Goal: Task Accomplishment & Management: Manage account settings

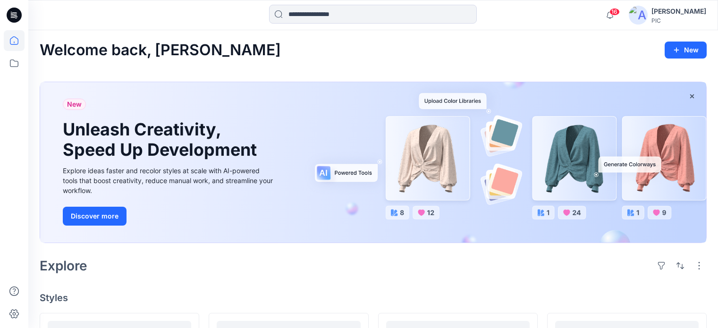
scroll to position [213, 0]
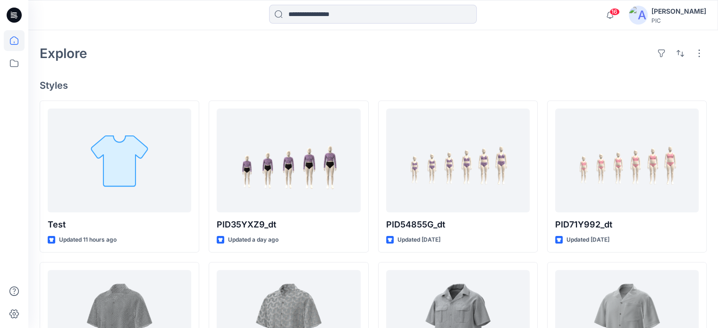
click at [645, 14] on img at bounding box center [638, 15] width 19 height 19
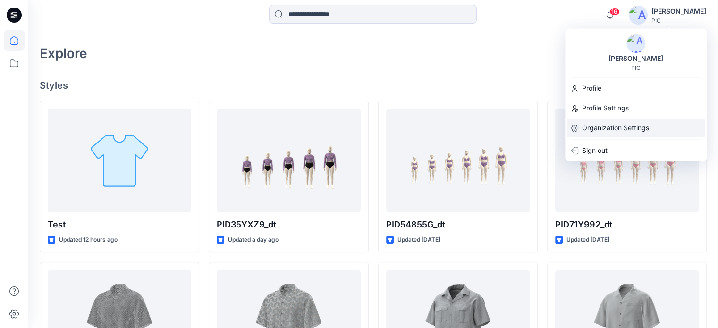
click at [616, 128] on p "Organization Settings" at bounding box center [615, 128] width 67 height 18
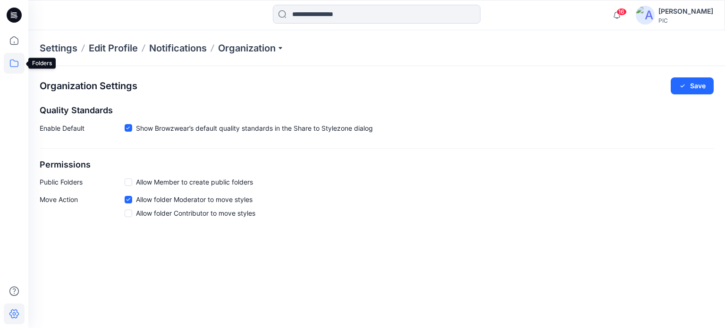
click at [15, 67] on icon at bounding box center [14, 64] width 9 height 8
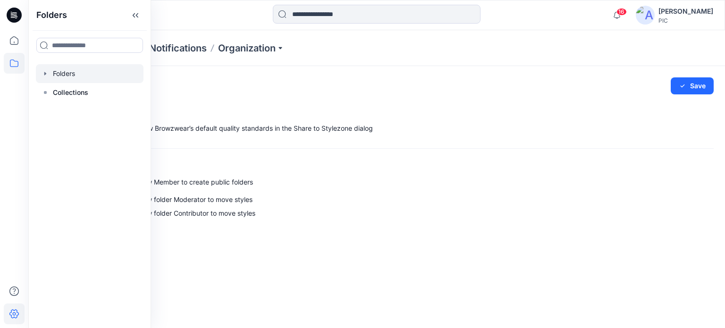
click at [51, 75] on div at bounding box center [90, 73] width 108 height 19
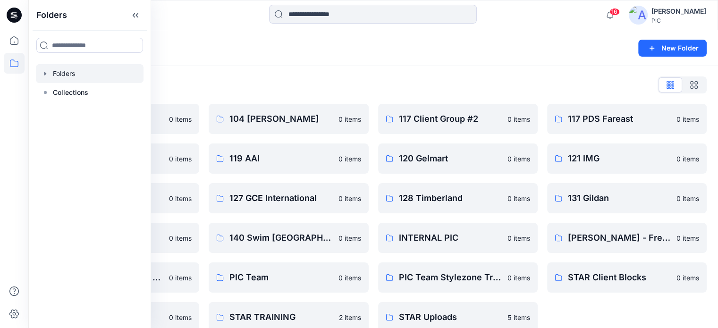
click at [448, 77] on div "Folders List" at bounding box center [373, 84] width 667 height 15
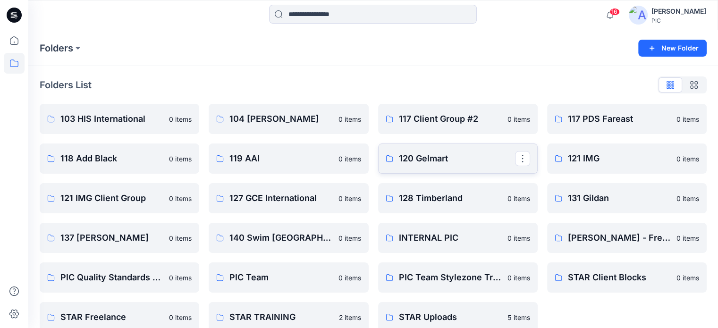
click at [418, 165] on link "120 Gelmart" at bounding box center [458, 159] width 160 height 30
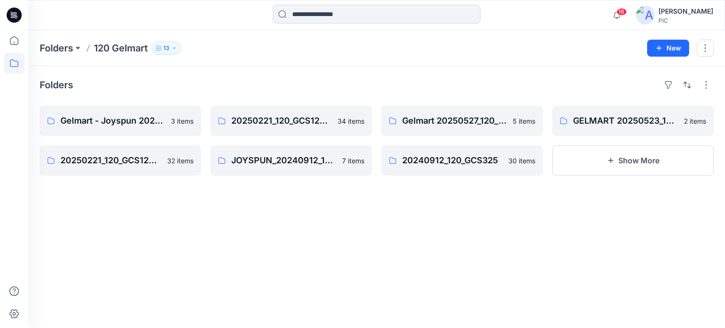
click at [166, 50] on p "13" at bounding box center [166, 48] width 6 height 10
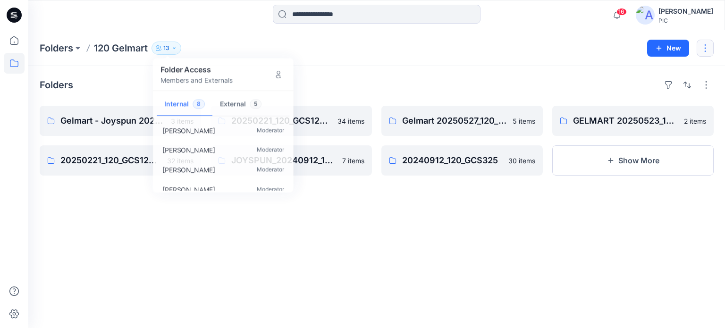
click at [708, 53] on button "button" at bounding box center [705, 48] width 17 height 17
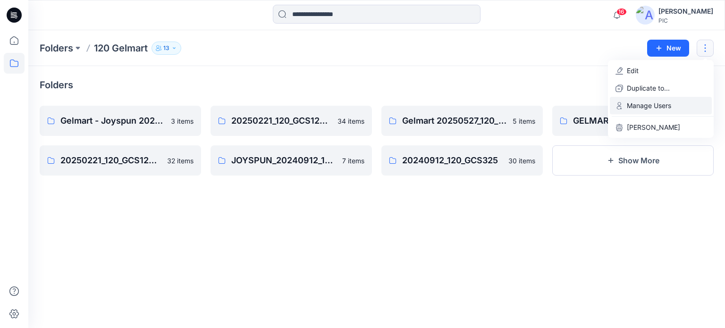
click at [671, 111] on button "Manage Users" at bounding box center [661, 105] width 102 height 17
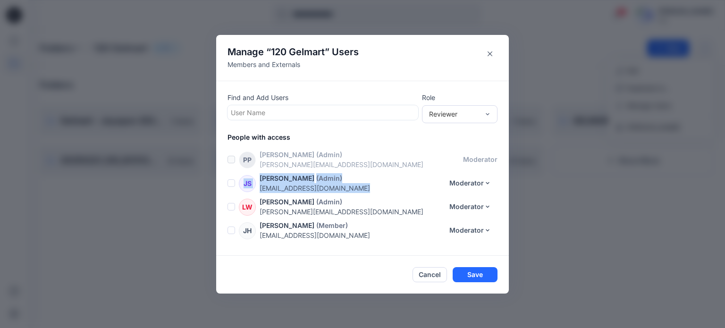
drag, startPoint x: 506, startPoint y: 163, endPoint x: 504, endPoint y: 187, distance: 23.7
click at [504, 187] on div "PP [PERSON_NAME] (Admin) [PERSON_NAME][EMAIL_ADDRESS][DOMAIN_NAME] moderator [P…" at bounding box center [369, 197] width 282 height 94
click at [489, 54] on icon "Close" at bounding box center [490, 53] width 5 height 5
